Goal: Answer question/provide support: Share knowledge or assist other users

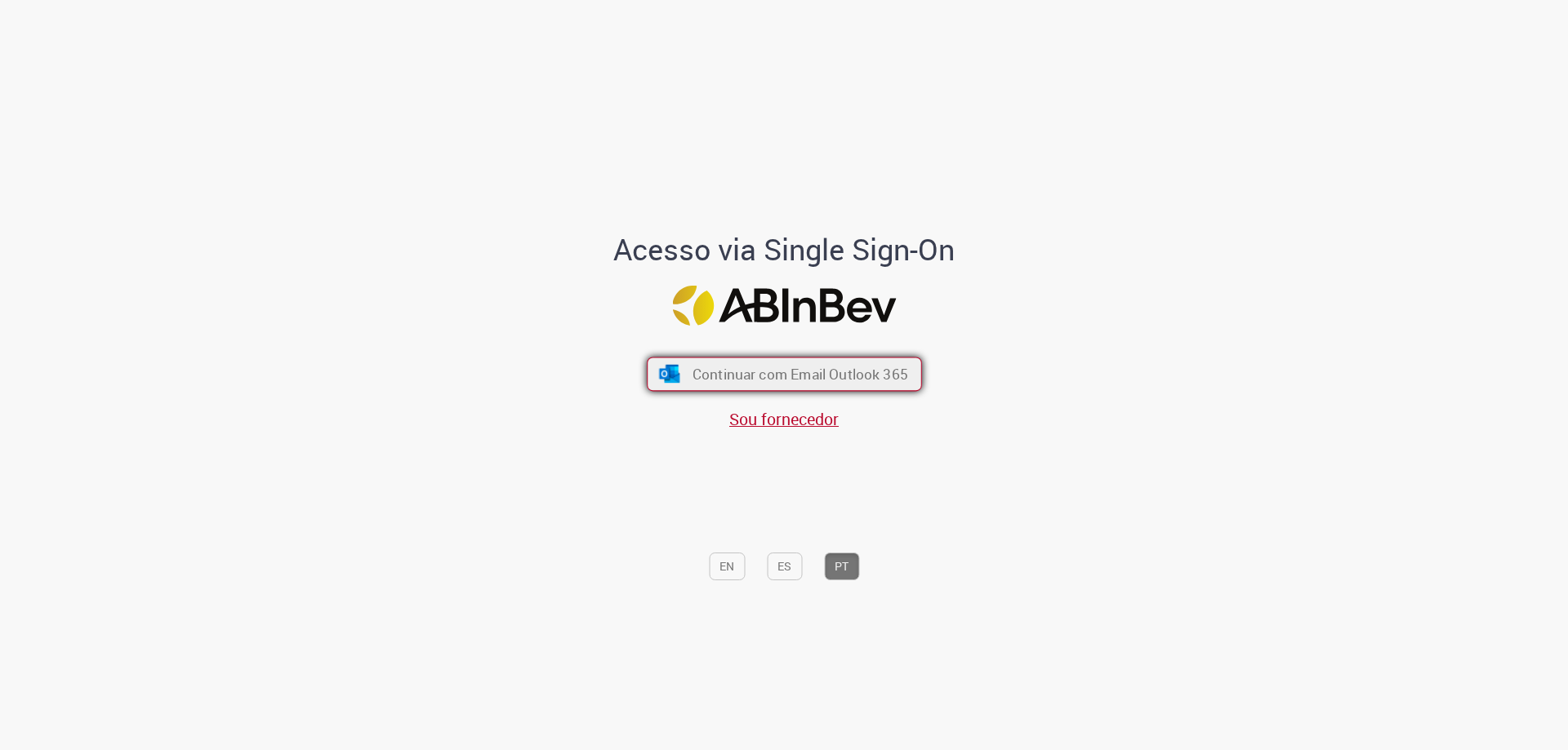
click at [819, 388] on button "Continuar com Email Outlook 365" at bounding box center [784, 374] width 275 height 34
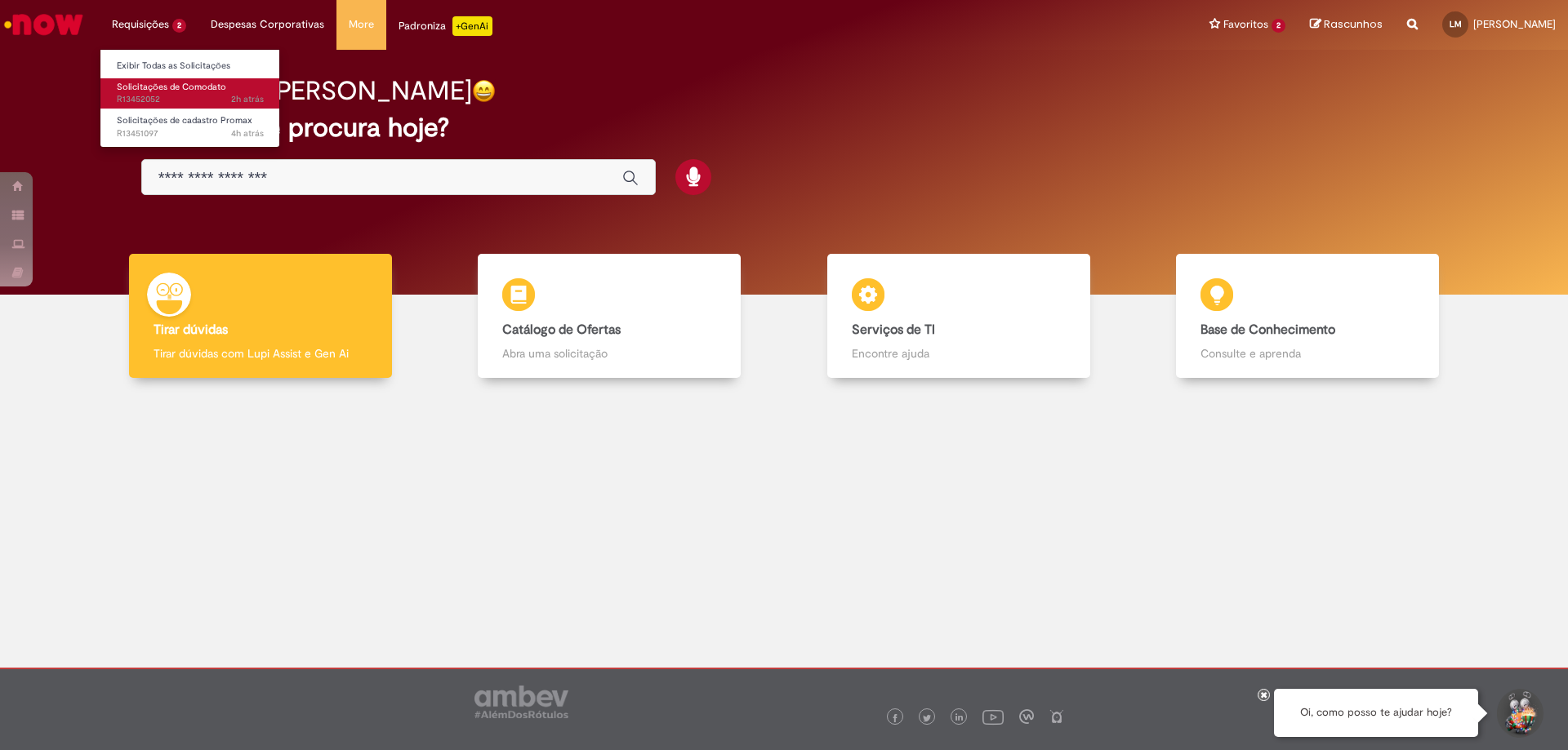
click at [153, 91] on span "Solicitações de Comodato" at bounding box center [172, 87] width 109 height 13
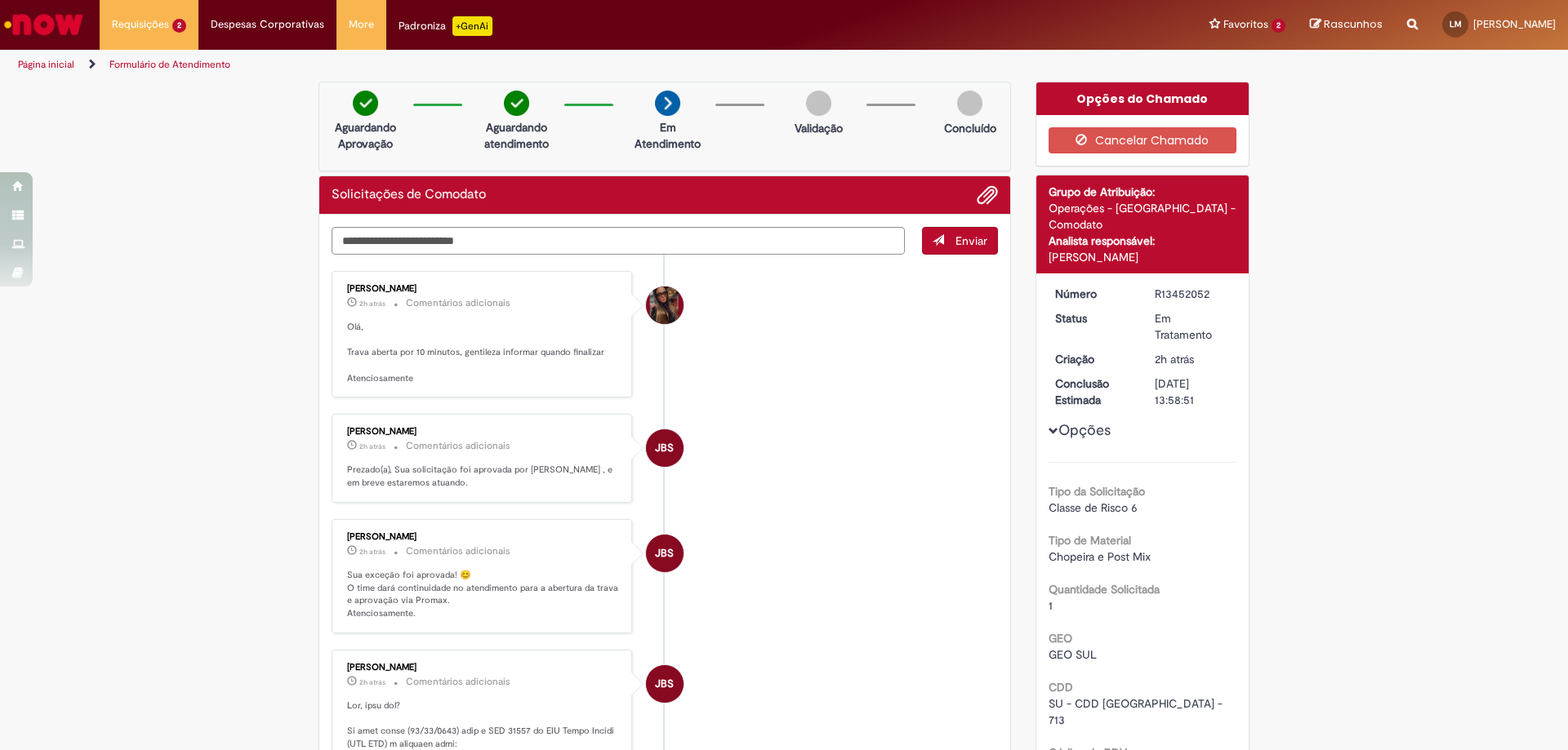
scroll to position [326, 0]
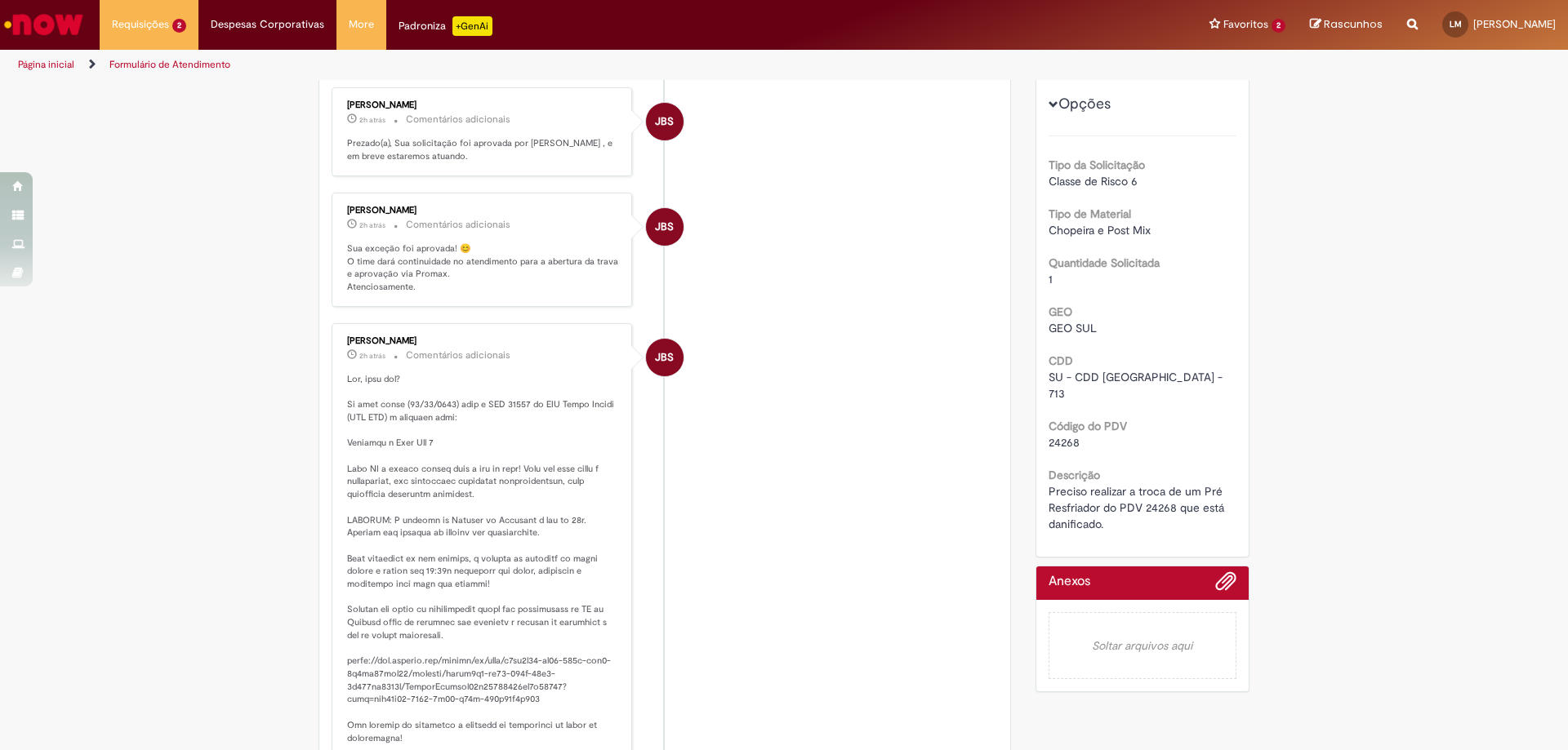
click at [1066, 435] on span "24268" at bounding box center [1063, 441] width 31 height 14
copy span "24268"
drag, startPoint x: 151, startPoint y: 525, endPoint x: 241, endPoint y: 496, distance: 94.6
click at [151, 525] on div "Verificar Código de Barras Aguardando Aprovação Aguardando atendimento Em Atend…" at bounding box center [784, 367] width 1568 height 1225
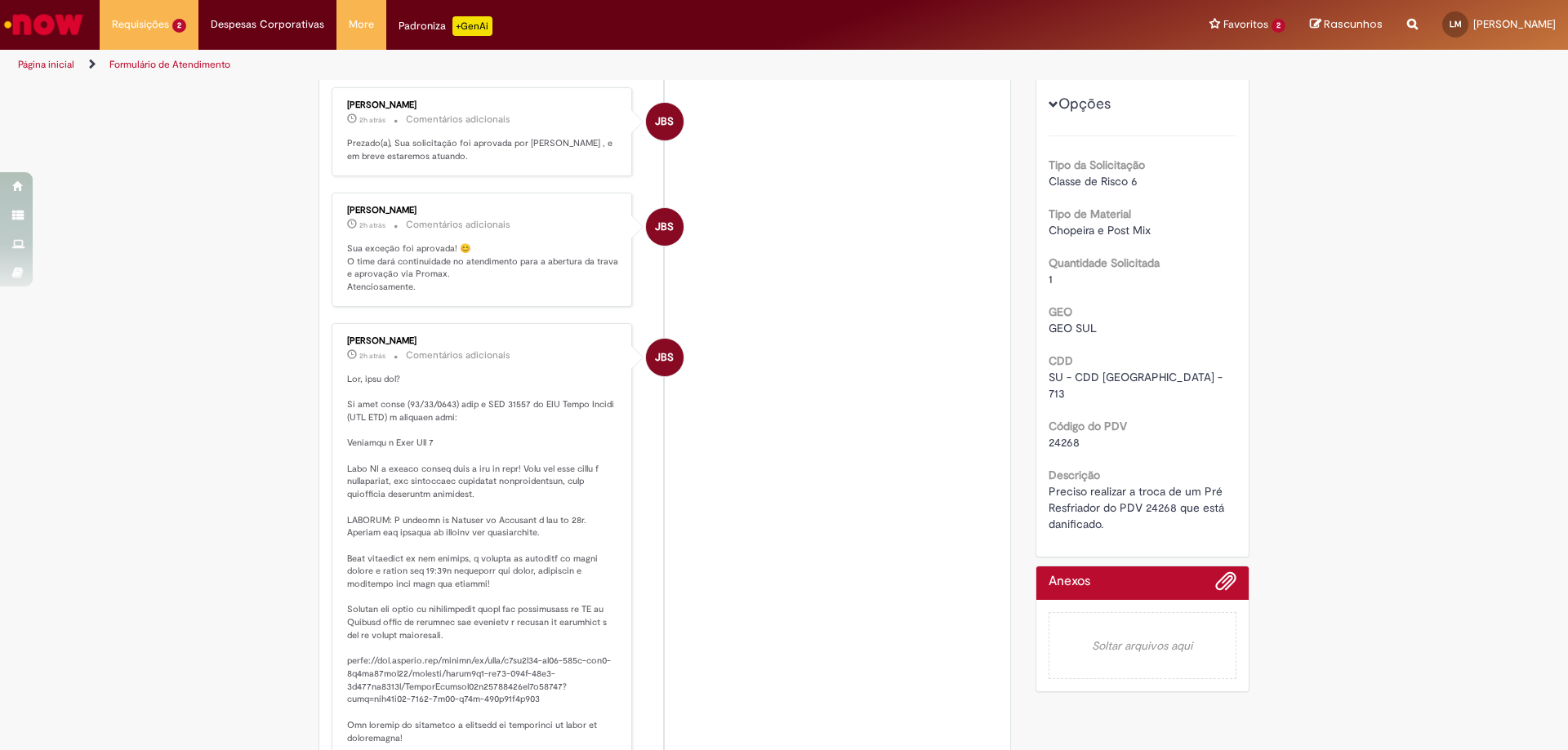
scroll to position [0, 0]
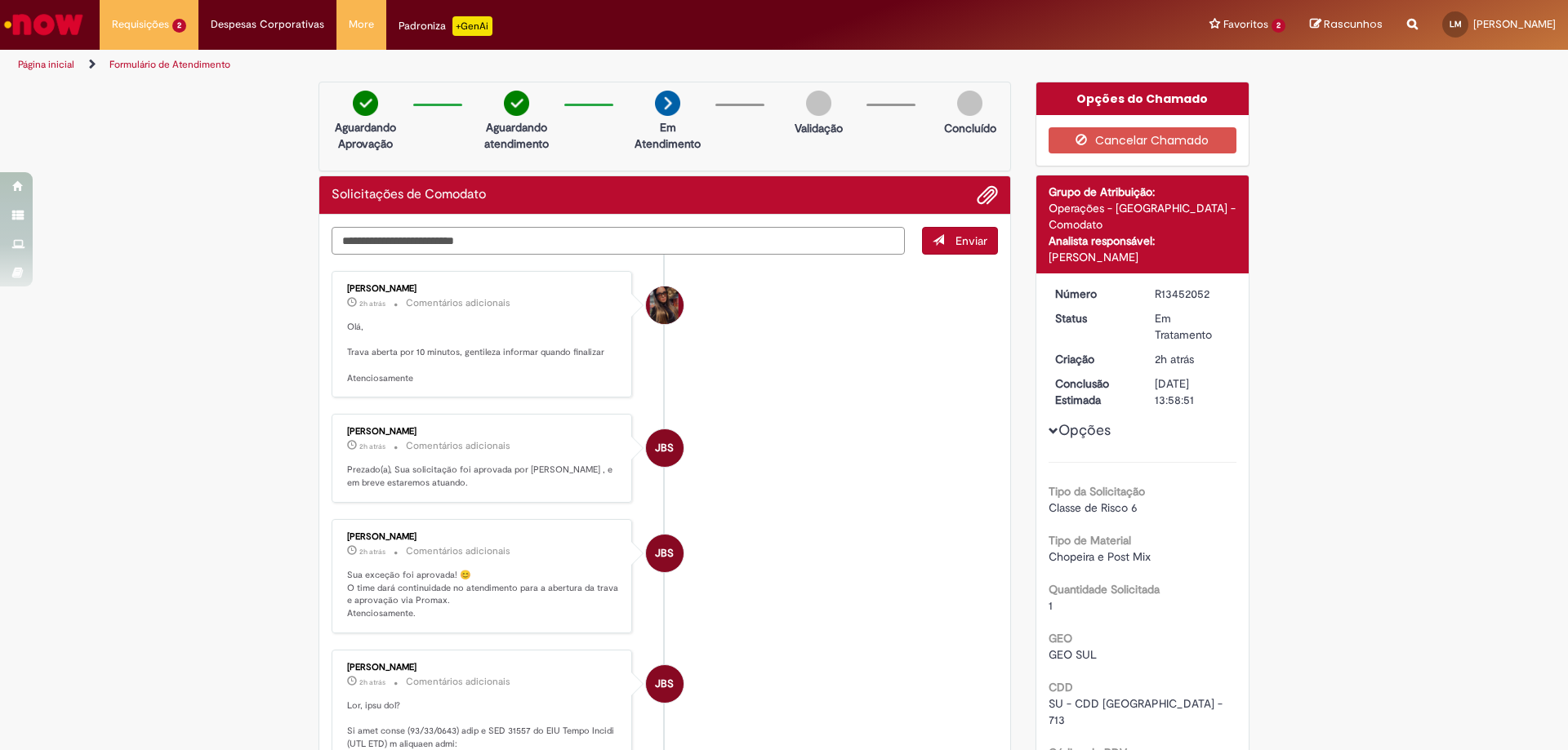
click at [619, 240] on textarea "Digite sua mensagem aqui..." at bounding box center [617, 240] width 573 height 28
type textarea "*"
type textarea "**********"
click at [959, 240] on span "Enviar" at bounding box center [972, 240] width 32 height 14
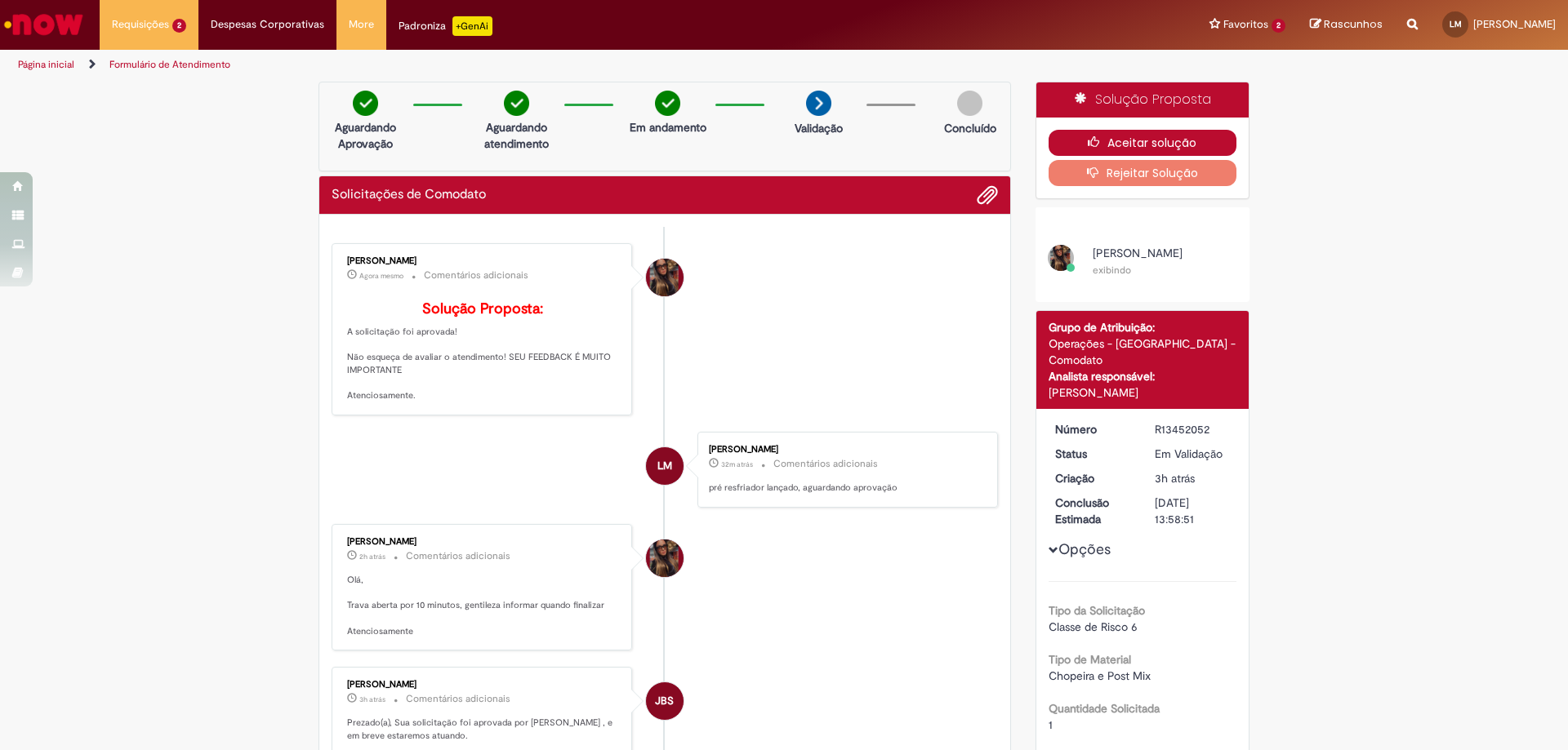
click at [1147, 136] on button "Aceitar solução" at bounding box center [1142, 142] width 188 height 26
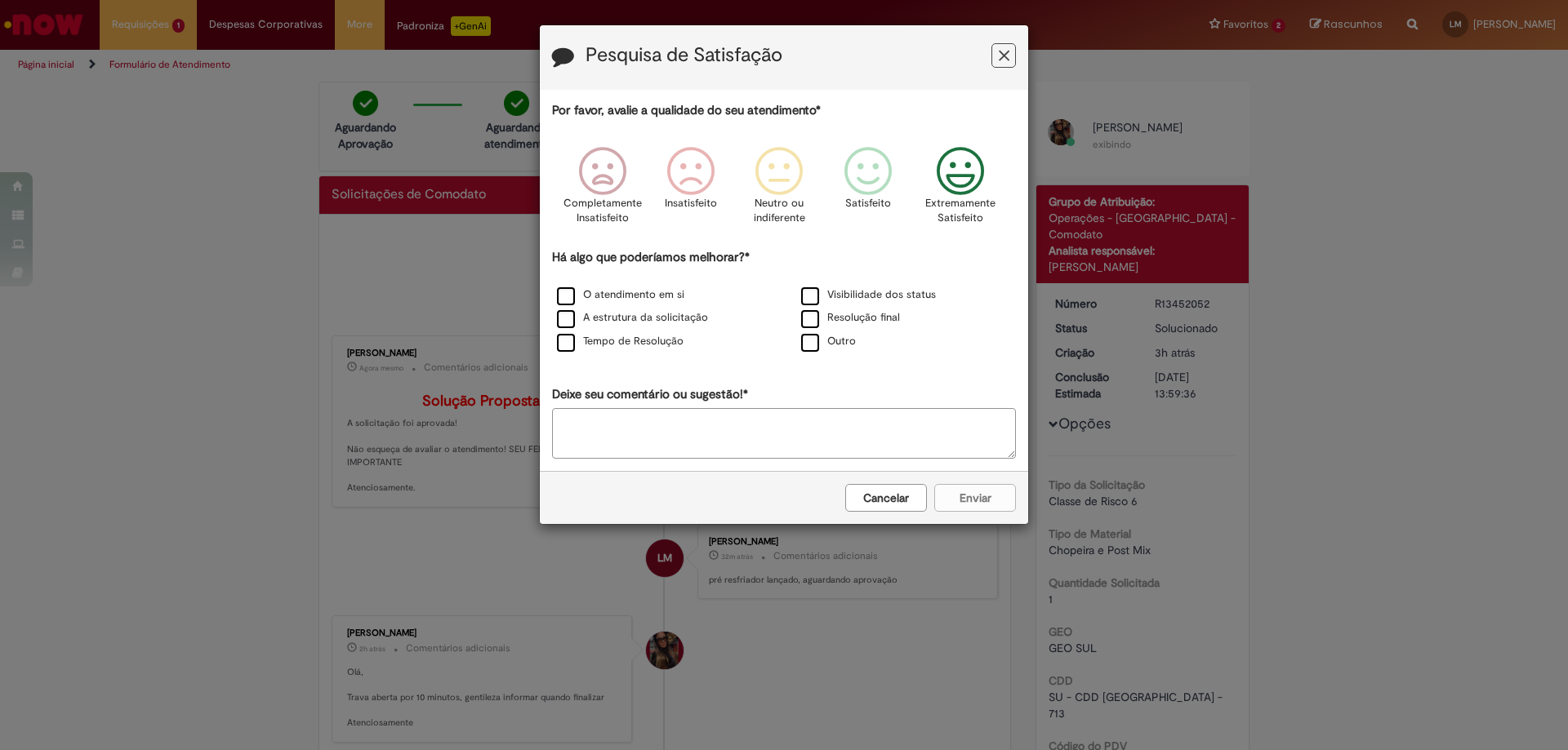
click at [947, 184] on icon "Feedback" at bounding box center [961, 172] width 61 height 49
click at [813, 346] on label "Outro" at bounding box center [828, 341] width 55 height 15
drag, startPoint x: 787, startPoint y: 420, endPoint x: 795, endPoint y: 449, distance: 30.1
click at [787, 420] on textarea "Deixe seu comentário ou sugestão!*" at bounding box center [783, 433] width 464 height 50
type textarea "**********"
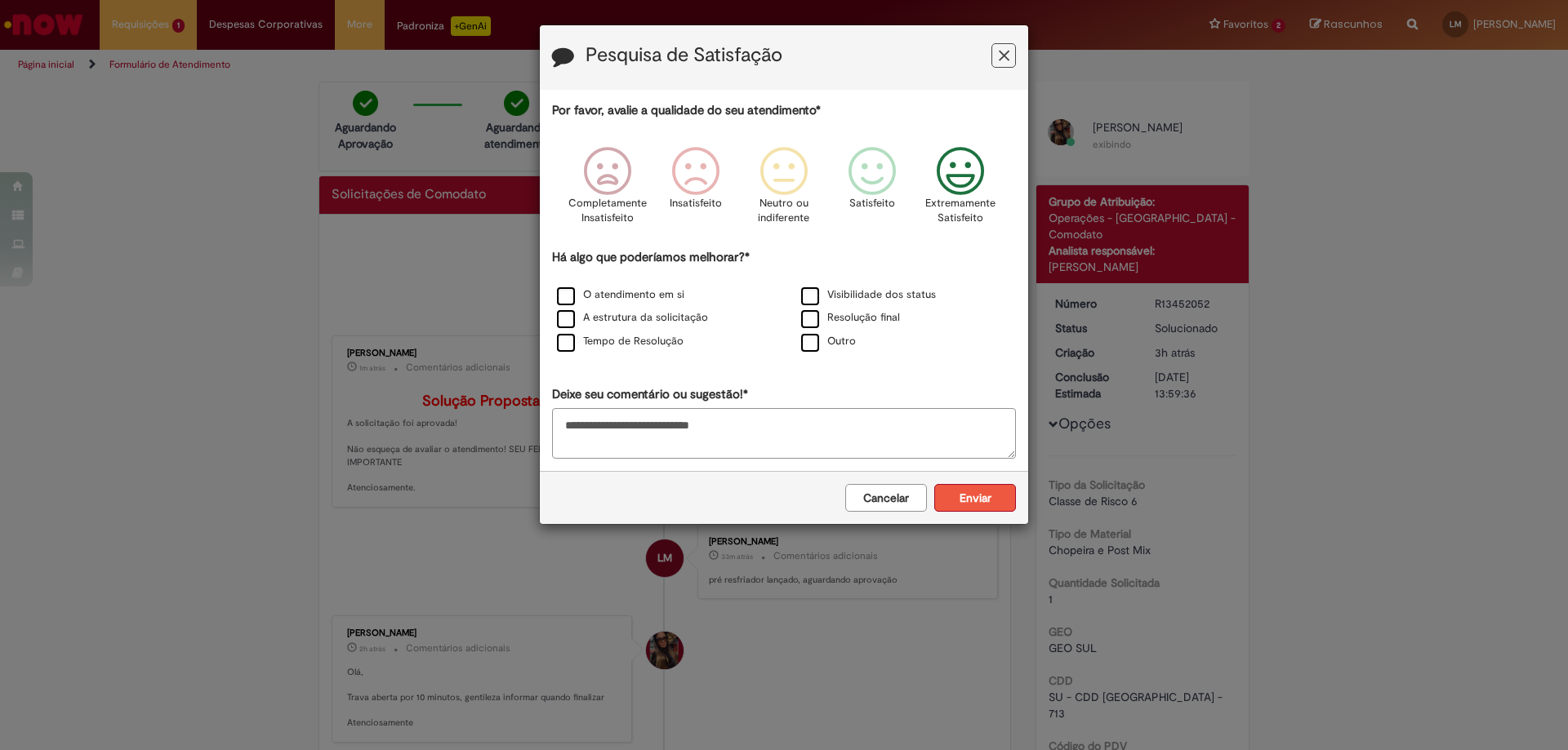
click at [960, 494] on button "Enviar" at bounding box center [974, 498] width 82 height 28
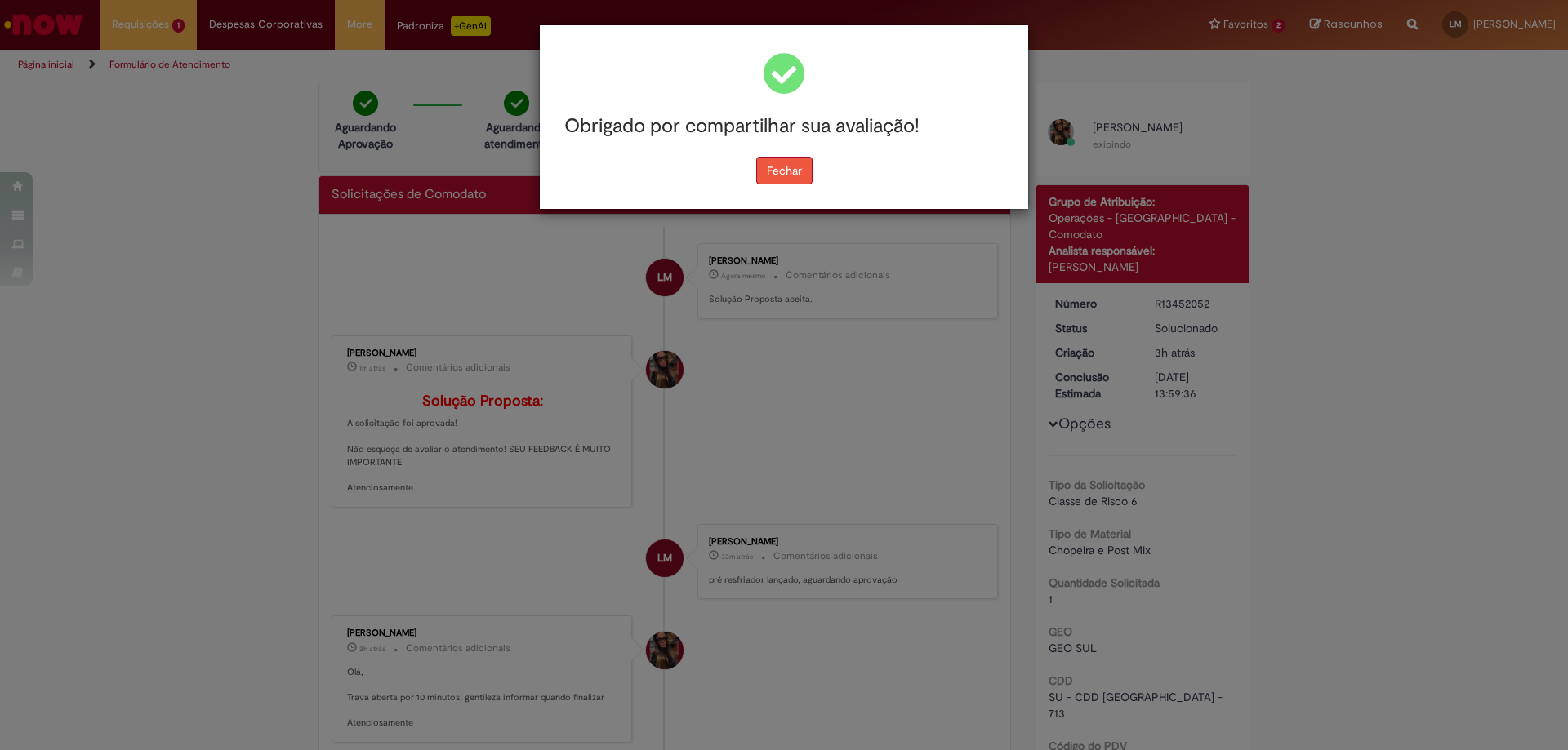
click at [767, 175] on button "Fechar" at bounding box center [784, 170] width 56 height 28
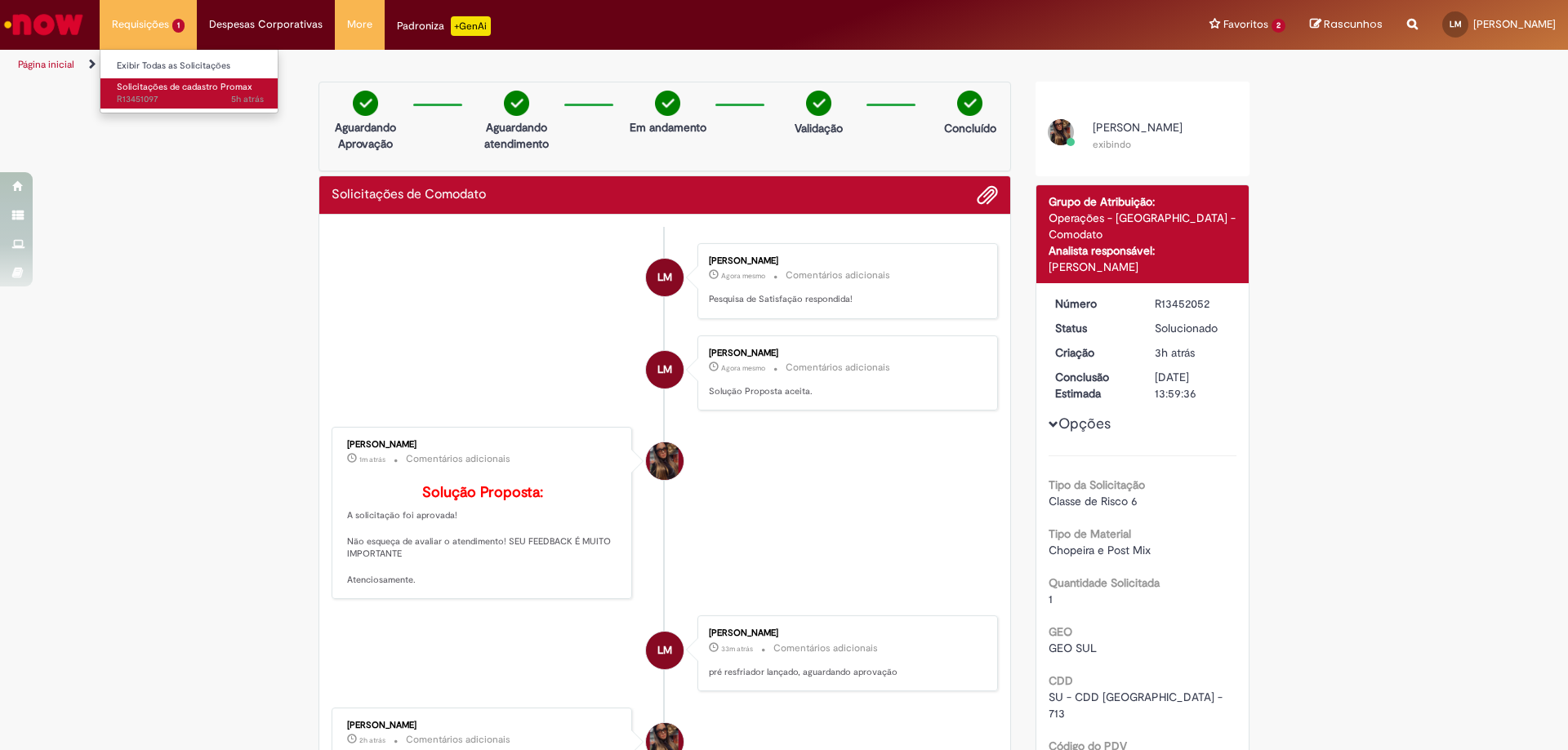
click at [191, 82] on span "Solicitações de cadastro Promax" at bounding box center [184, 87] width 135 height 13
